Goal: Check status: Check status

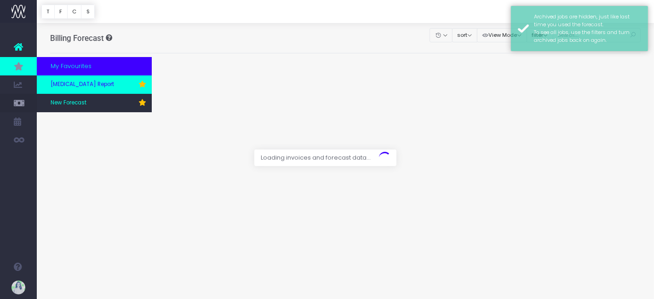
click at [98, 83] on link "[MEDICAL_DATA] Report" at bounding box center [94, 84] width 115 height 18
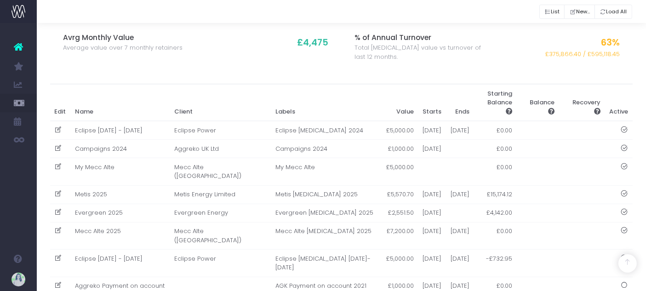
scroll to position [196, 0]
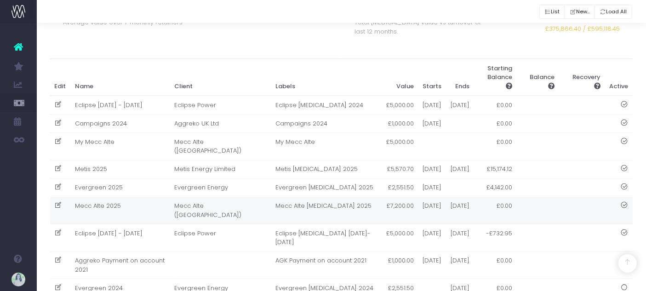
click at [218, 216] on td "Mecc Alte ([GEOGRAPHIC_DATA])" at bounding box center [220, 211] width 101 height 28
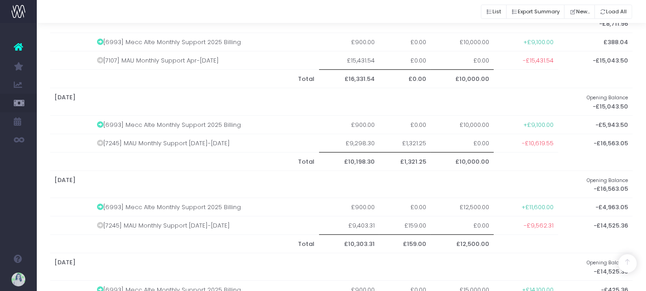
scroll to position [809, 0]
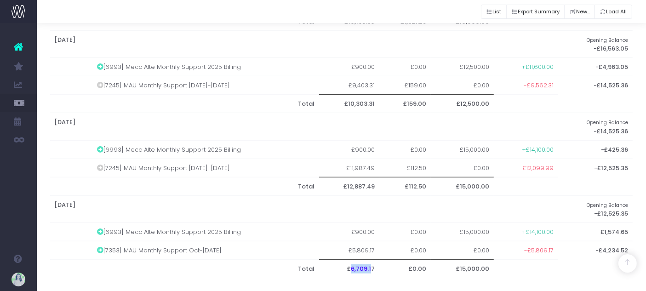
drag, startPoint x: 354, startPoint y: 262, endPoint x: 373, endPoint y: 264, distance: 19.4
click at [373, 264] on th "£6,709.17" at bounding box center [349, 269] width 60 height 18
drag, startPoint x: 379, startPoint y: 262, endPoint x: 354, endPoint y: 262, distance: 25.3
click at [354, 262] on th "£6,709.17" at bounding box center [349, 269] width 60 height 18
copy th "6,709.17"
